Goal: Task Accomplishment & Management: Use online tool/utility

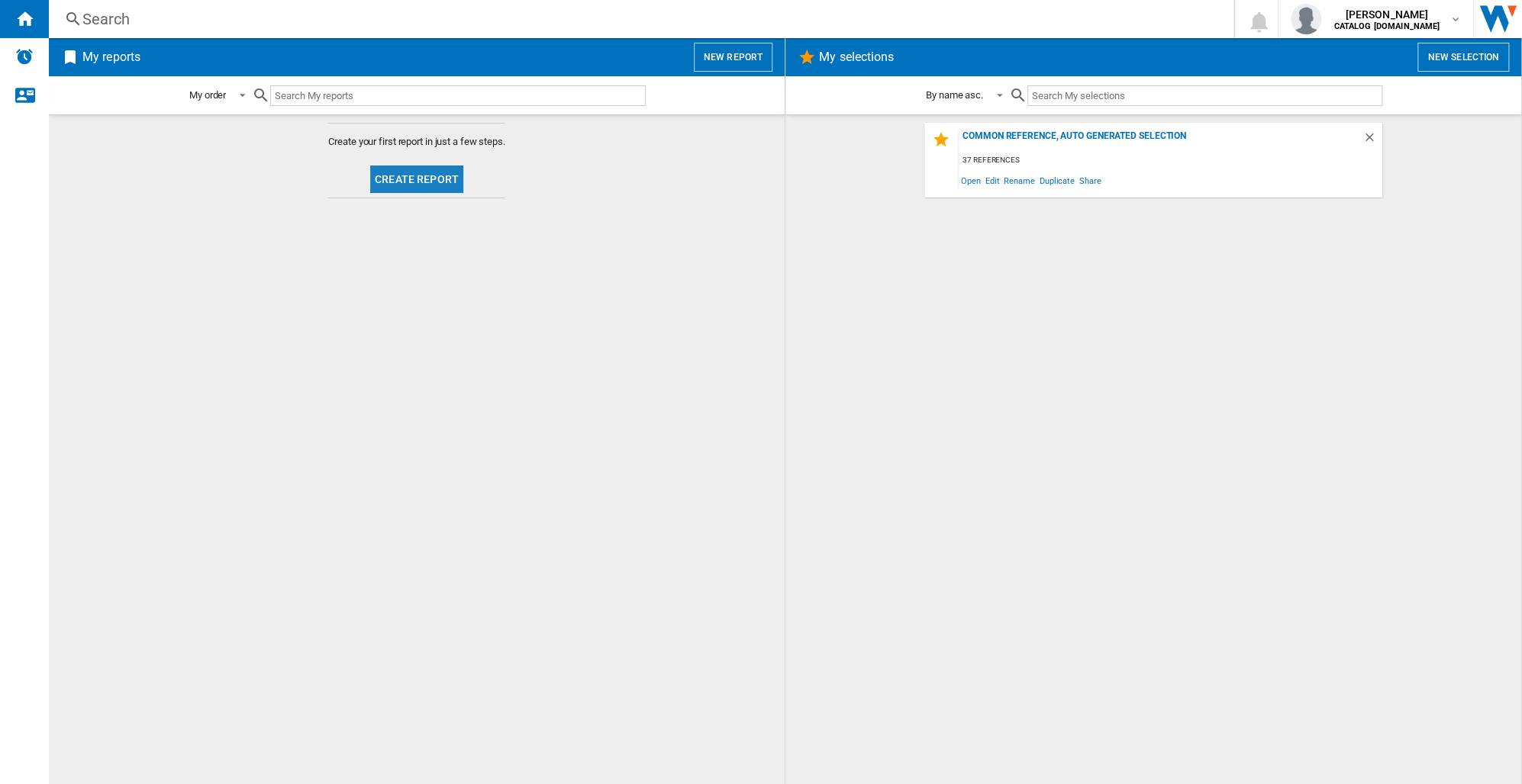
click at [430, 175] on button "Create report" at bounding box center [417, 179] width 93 height 28
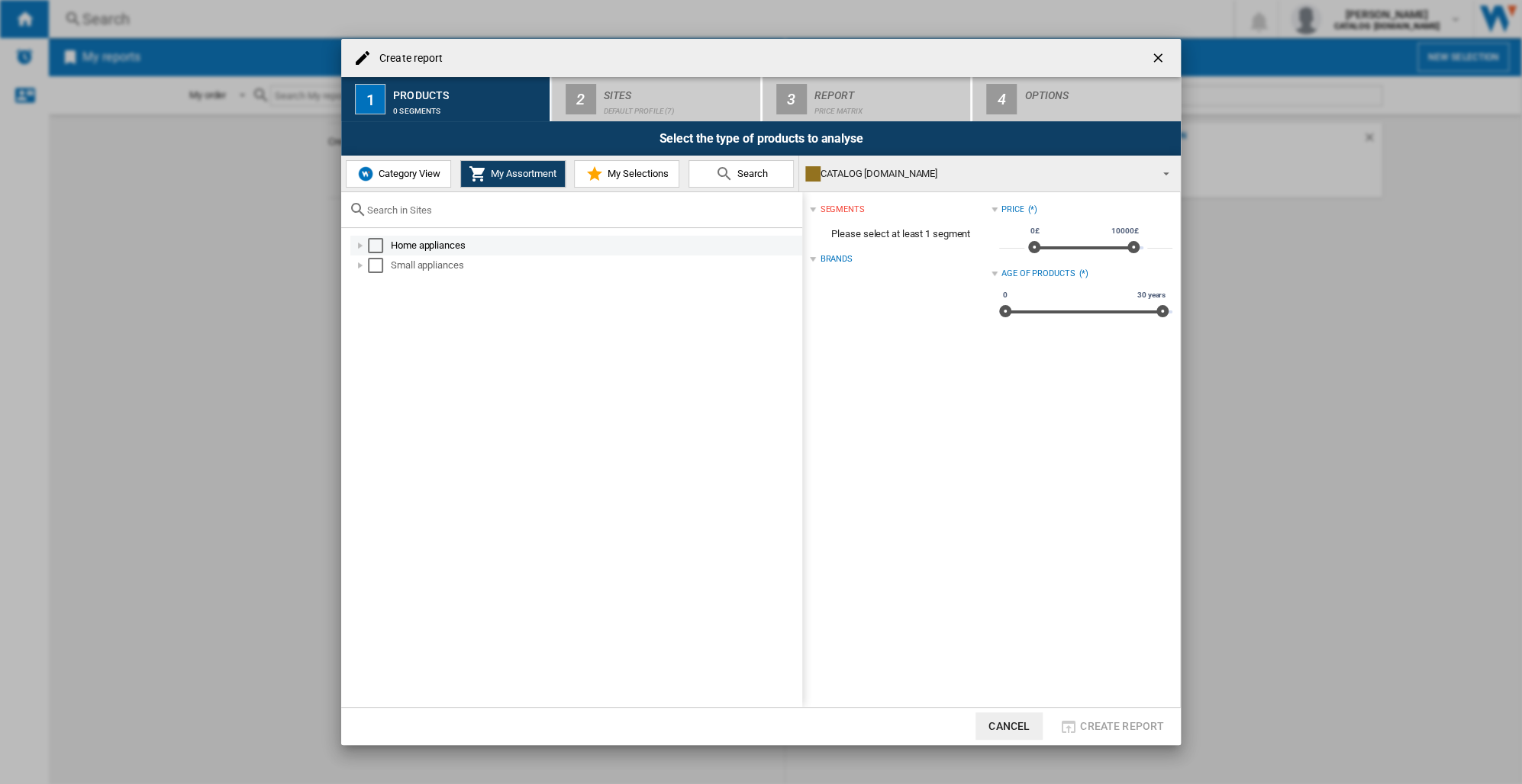
click at [358, 246] on div at bounding box center [360, 245] width 15 height 15
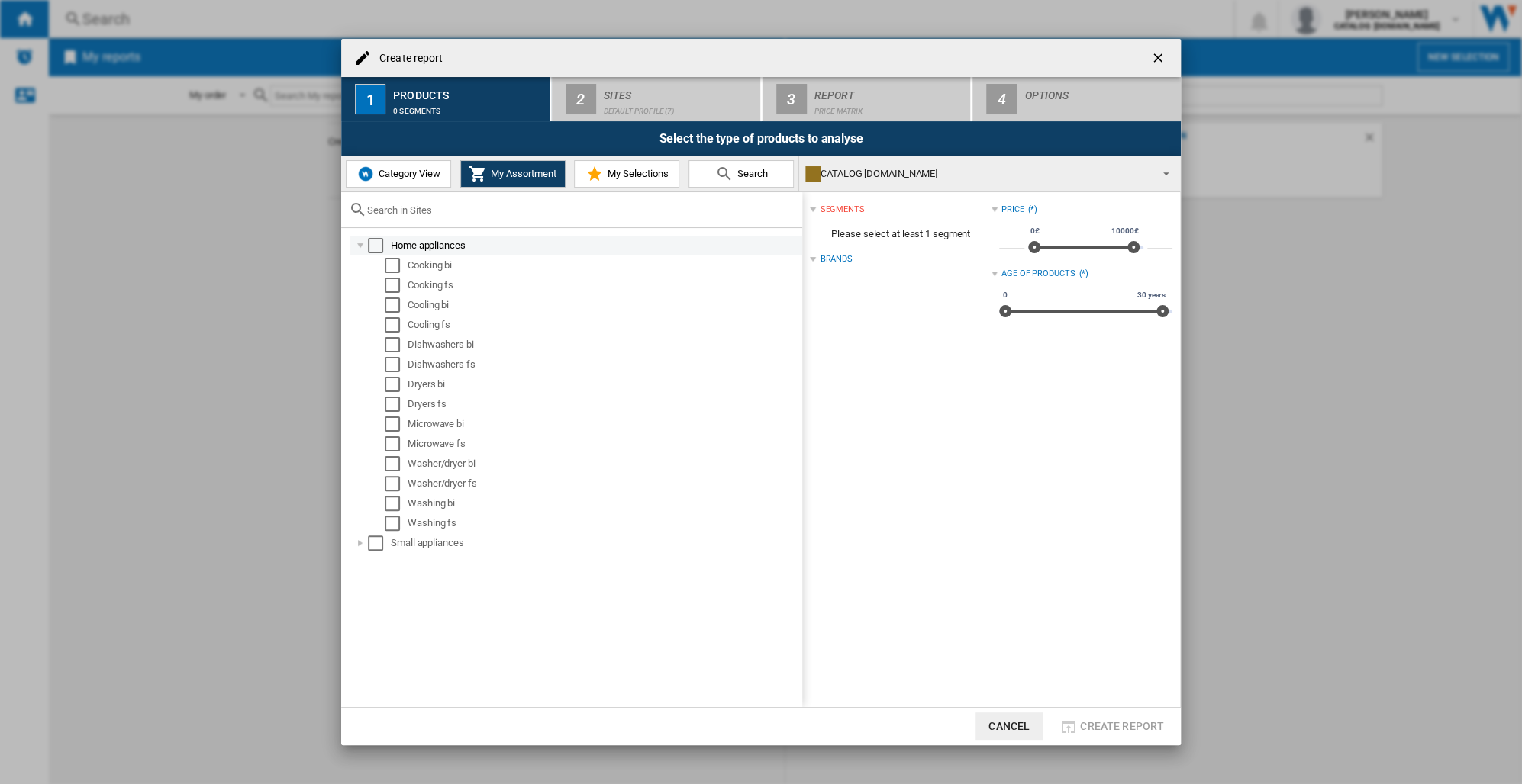
click at [378, 246] on div "Select" at bounding box center [375, 245] width 15 height 15
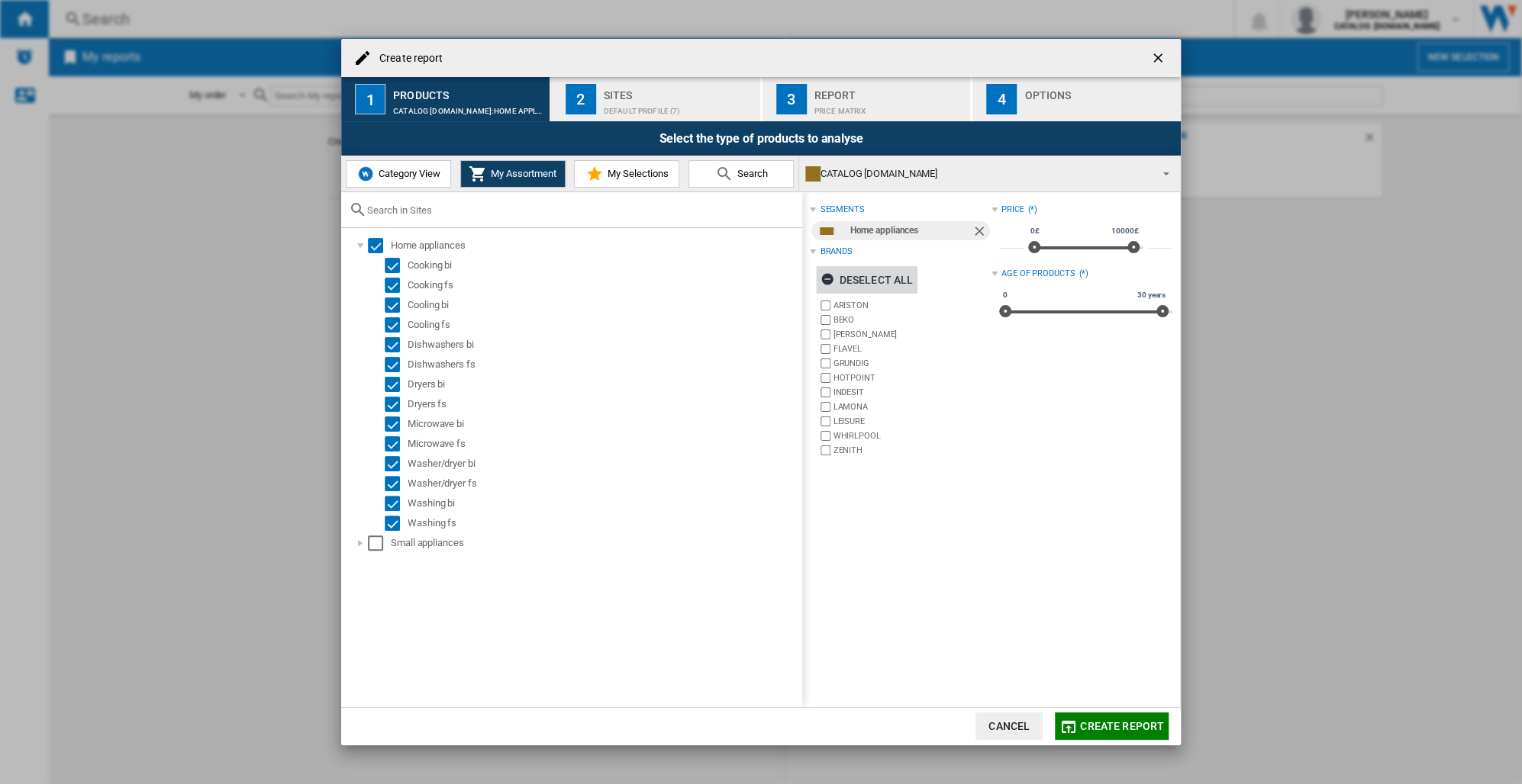
click at [825, 278] on ng-md-icon "button" at bounding box center [829, 281] width 18 height 18
click at [627, 101] on div "Default profile (7)" at bounding box center [679, 107] width 151 height 16
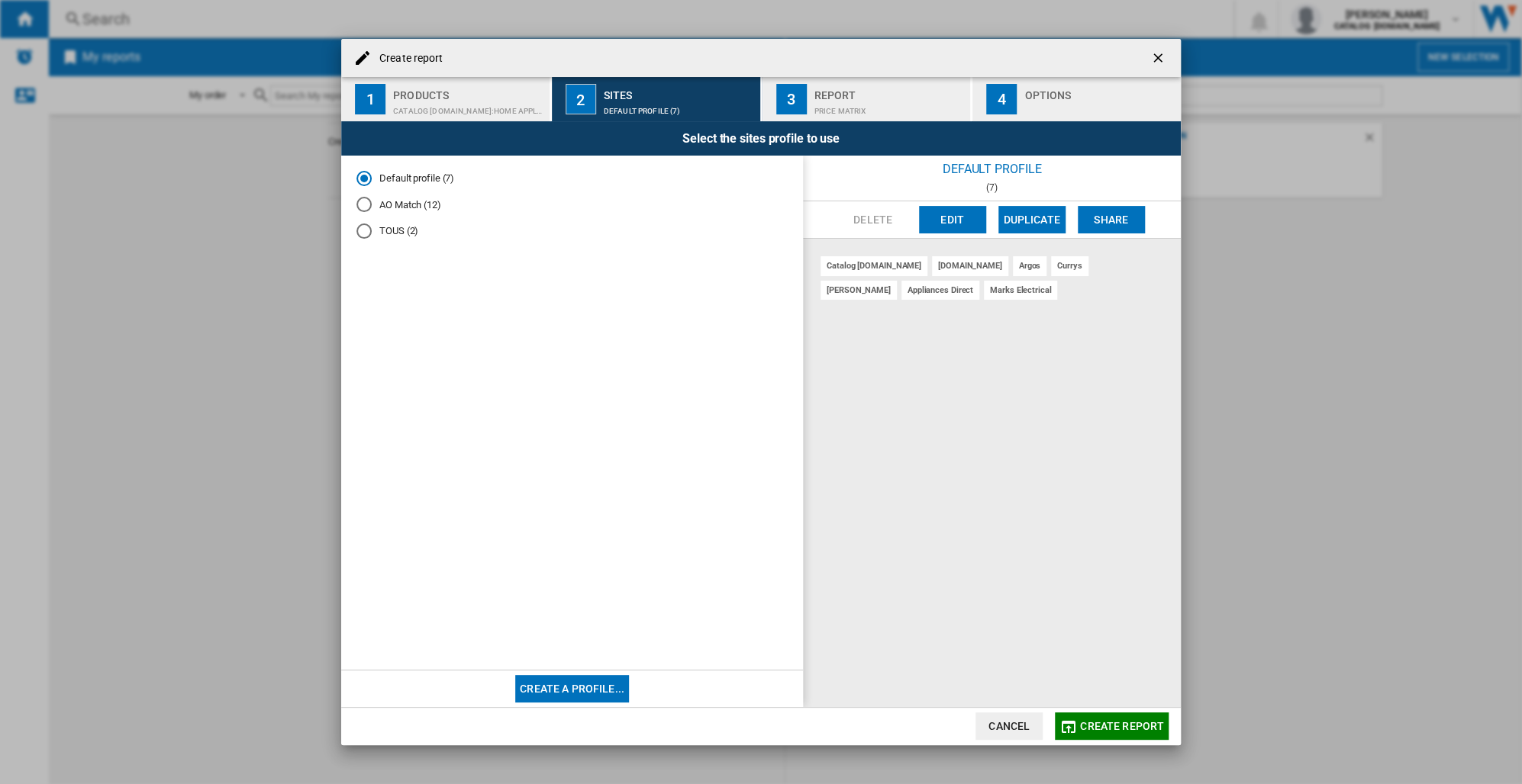
click at [368, 205] on div "AO Match (12)" at bounding box center [364, 204] width 15 height 15
click at [1117, 724] on span "Create report" at bounding box center [1121, 726] width 84 height 12
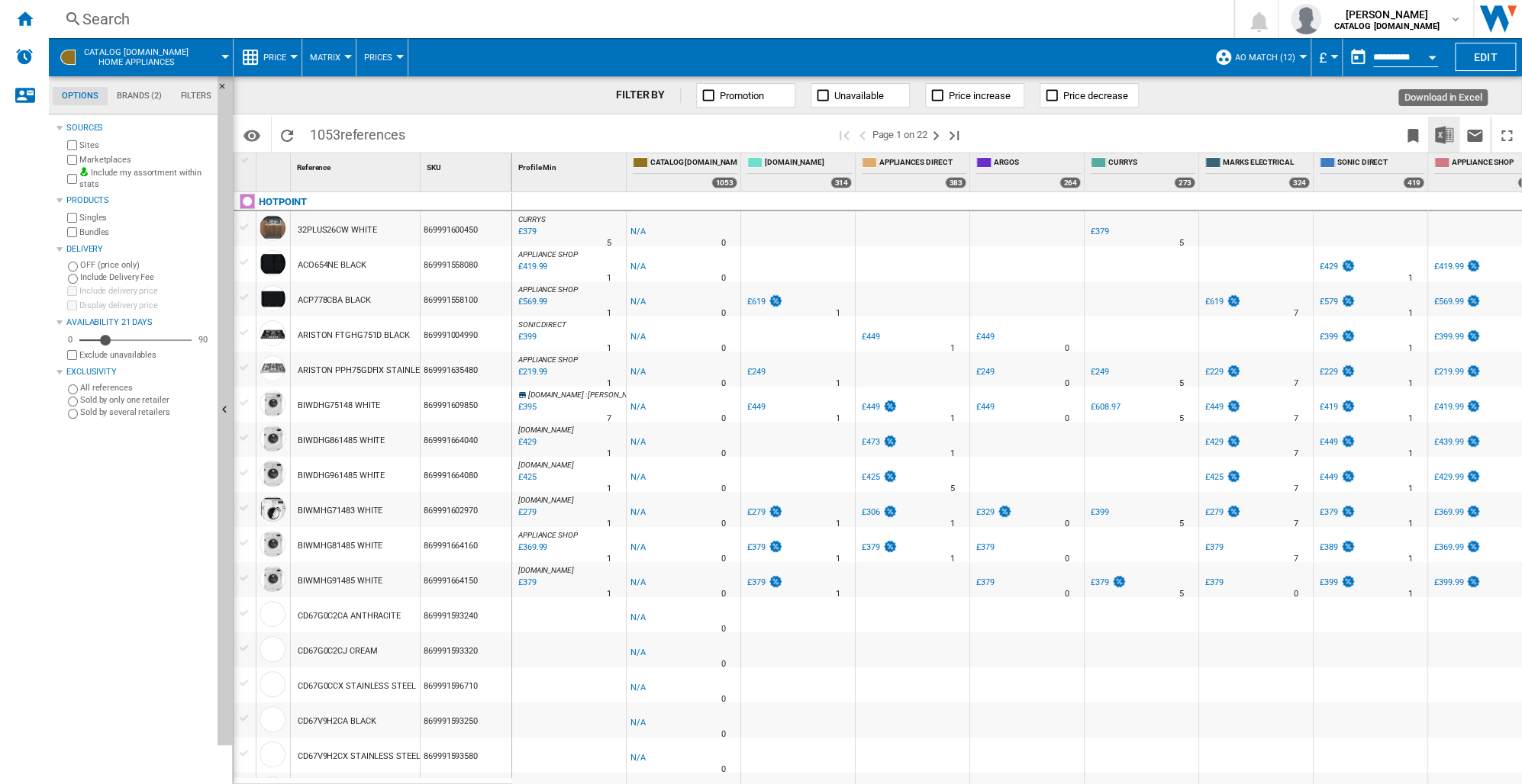
click at [1442, 135] on img "Download in Excel" at bounding box center [1444, 135] width 18 height 18
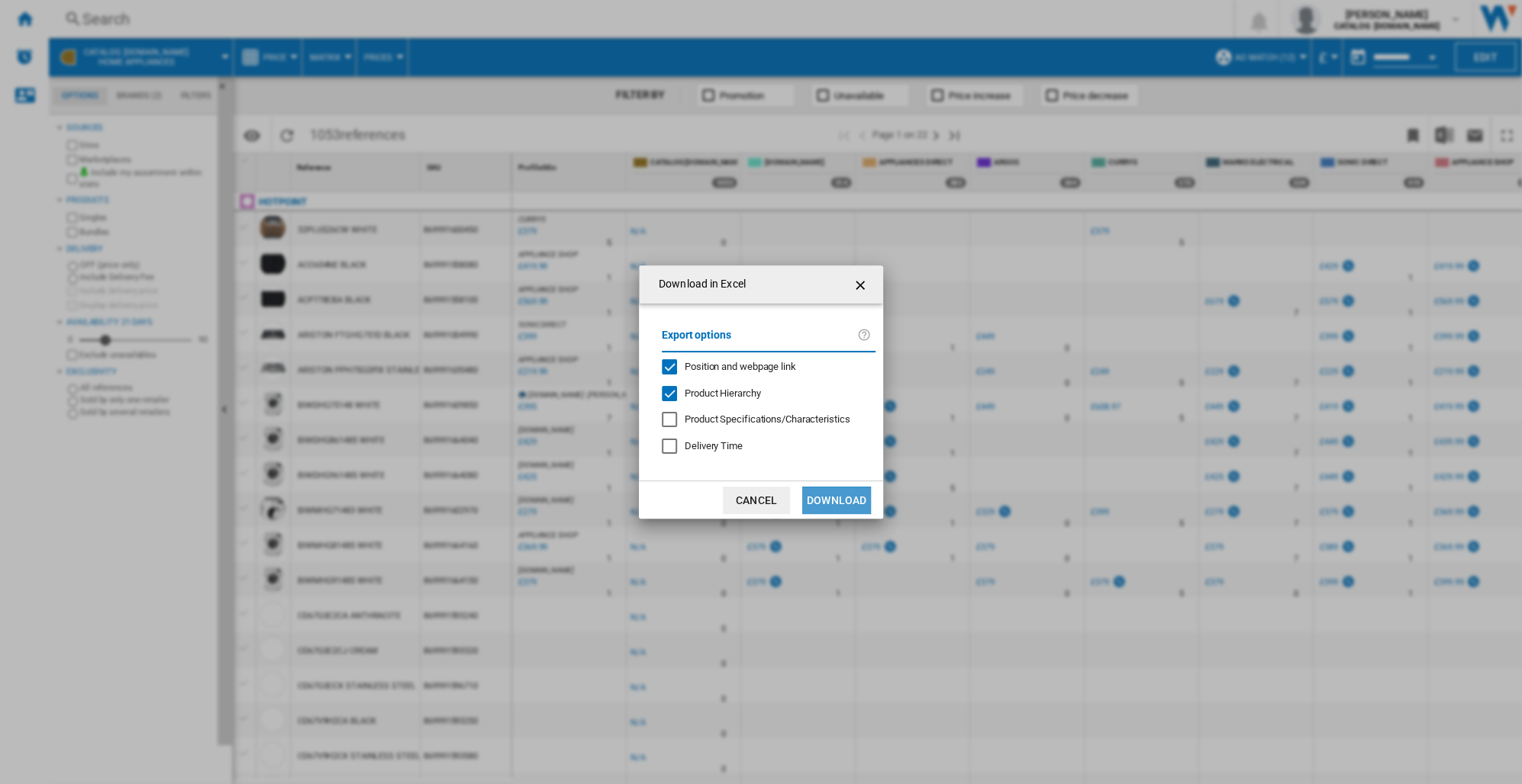
click at [839, 501] on button "Download" at bounding box center [836, 500] width 68 height 28
